Goal: Task Accomplishment & Management: Use online tool/utility

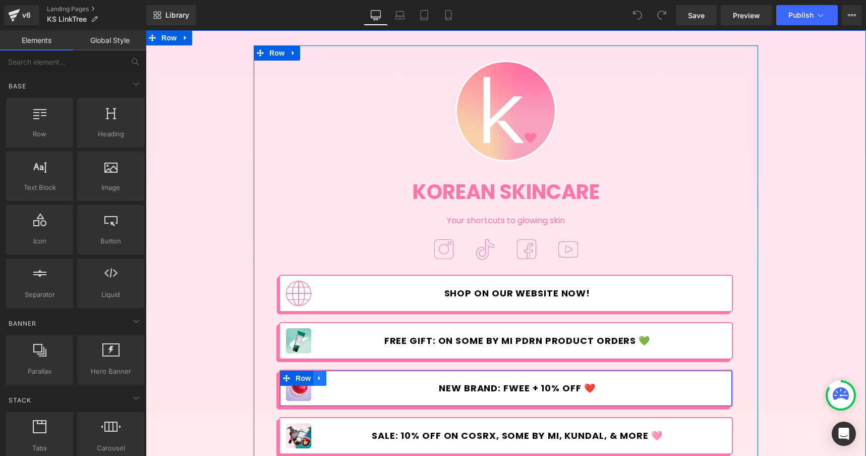
click at [318, 376] on icon at bounding box center [319, 378] width 7 height 8
click at [351, 377] on link at bounding box center [346, 377] width 13 height 15
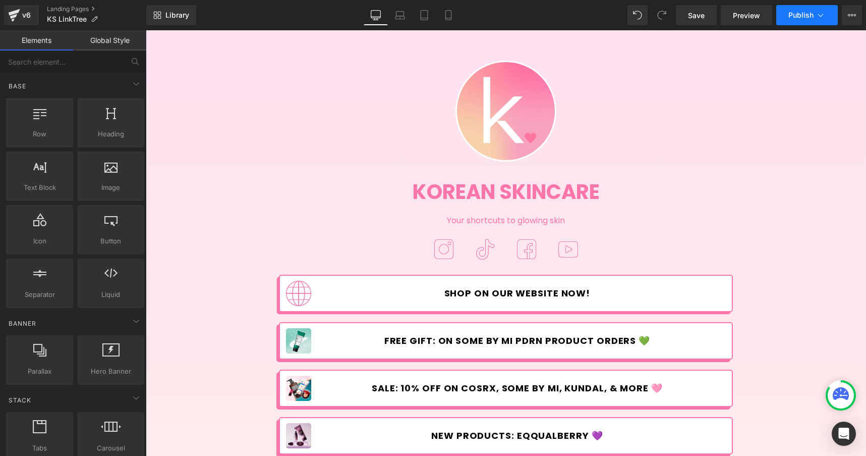
click at [822, 13] on icon at bounding box center [821, 15] width 10 height 10
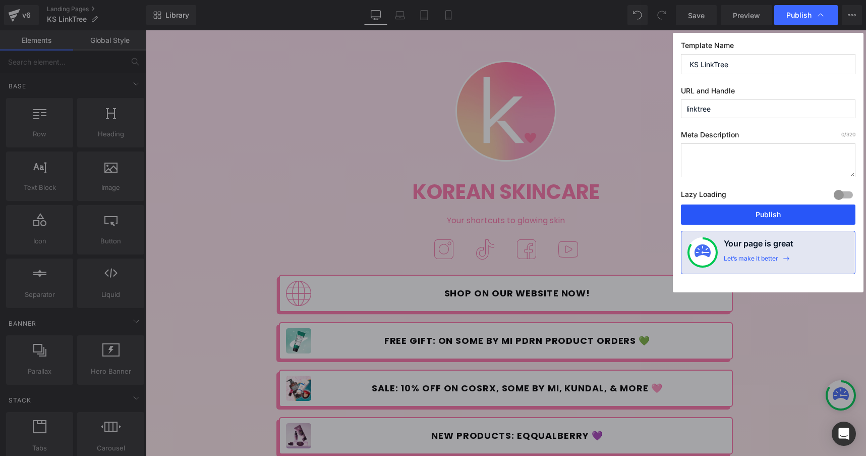
click at [758, 213] on button "Publish" at bounding box center [768, 214] width 175 height 20
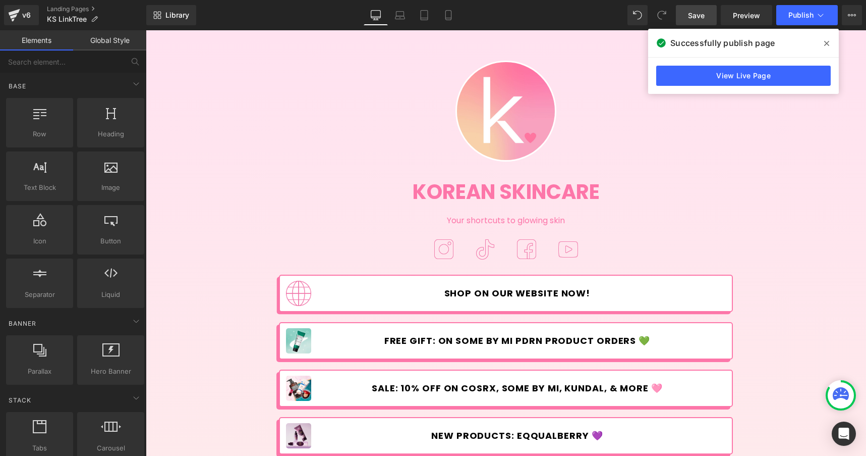
click at [699, 17] on span "Save" at bounding box center [696, 15] width 17 height 11
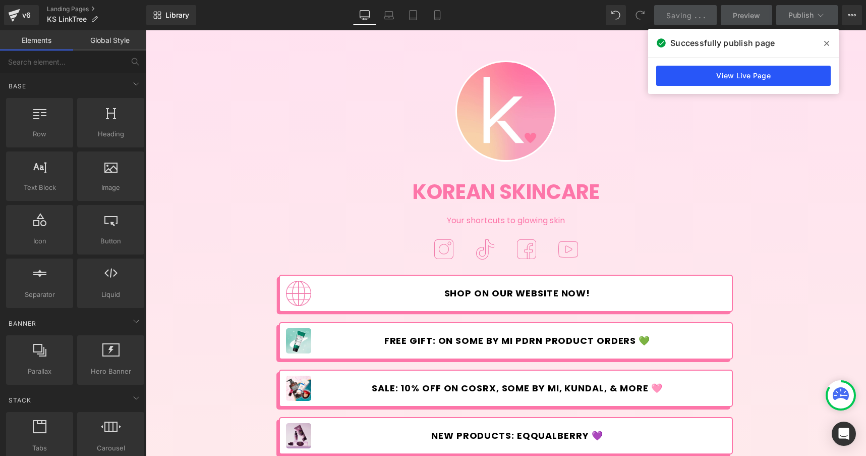
click at [699, 82] on link "View Live Page" at bounding box center [744, 76] width 175 height 20
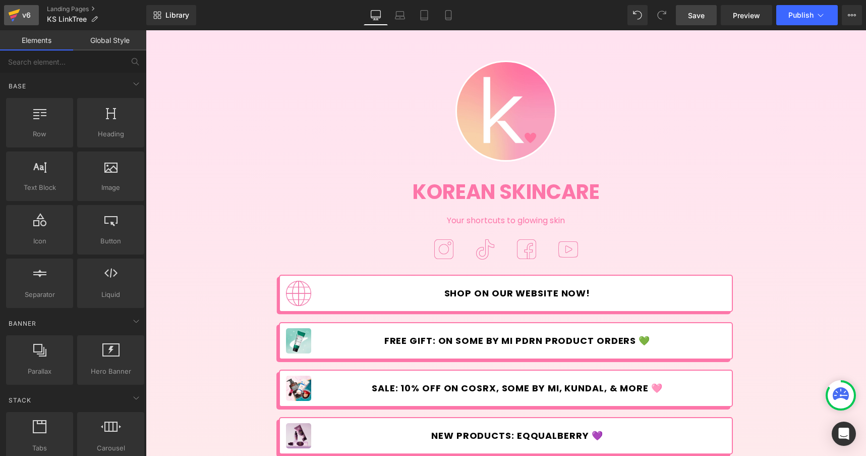
click at [18, 12] on icon at bounding box center [15, 12] width 12 height 7
